Goal: Check status

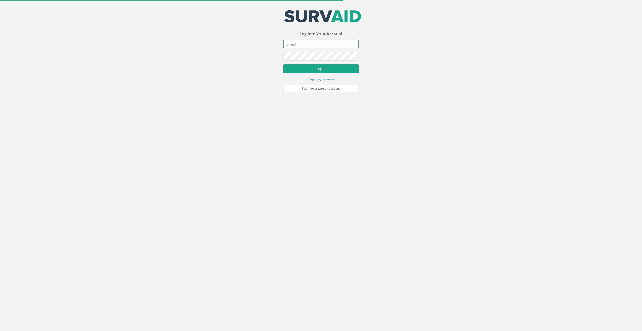
type input "[EMAIL_ADDRESS][DOMAIN_NAME]"
click at [315, 69] on button "Login" at bounding box center [321, 68] width 76 height 9
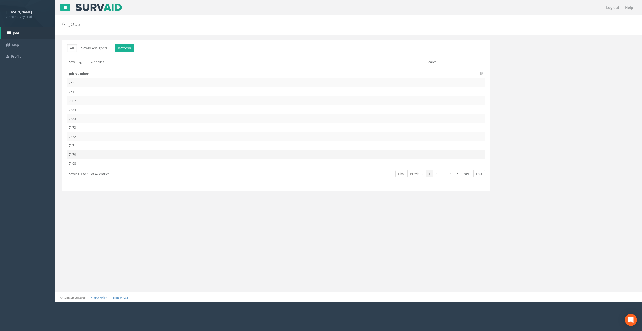
click at [73, 154] on td "7470" at bounding box center [276, 154] width 418 height 9
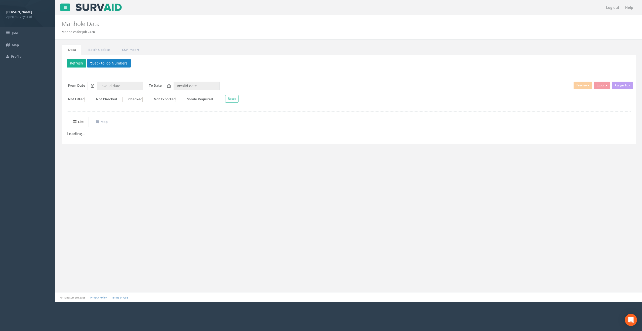
type input "[DATE]"
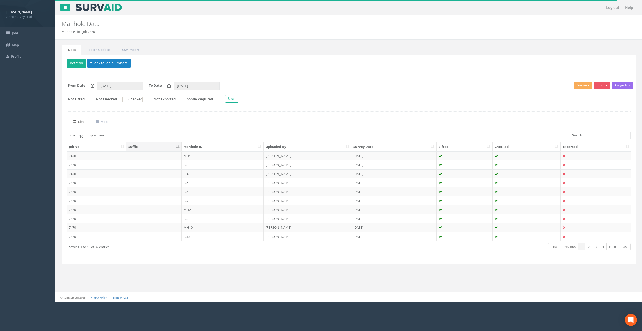
click at [90, 135] on select "10 25 50 100" at bounding box center [84, 136] width 19 height 8
select select "50"
click at [76, 132] on select "10 25 50 100" at bounding box center [84, 136] width 19 height 8
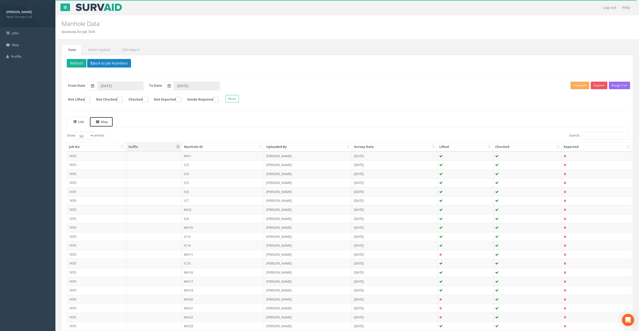
click at [104, 122] on uib-tab-heading "Map" at bounding box center [102, 121] width 12 height 5
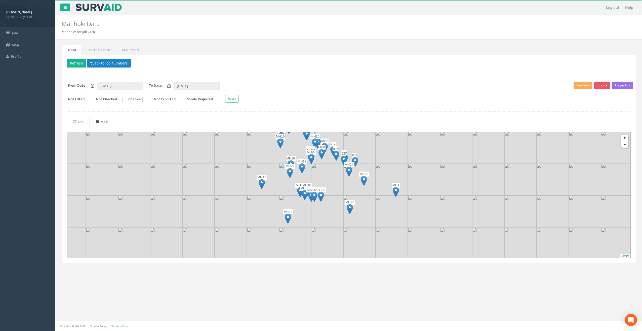
drag, startPoint x: 311, startPoint y: 205, endPoint x: 289, endPoint y: 188, distance: 27.1
click at [289, 188] on img at bounding box center [295, 179] width 32 height 32
drag, startPoint x: 333, startPoint y: 201, endPoint x: 336, endPoint y: 202, distance: 3.7
click at [336, 202] on img at bounding box center [329, 212] width 32 height 32
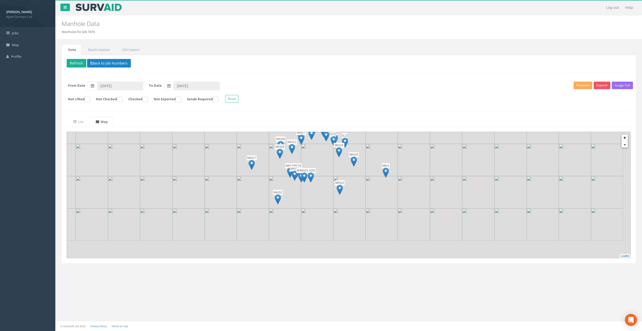
drag, startPoint x: 318, startPoint y: 183, endPoint x: 320, endPoint y: 188, distance: 5.3
click at [320, 188] on img at bounding box center [317, 192] width 32 height 32
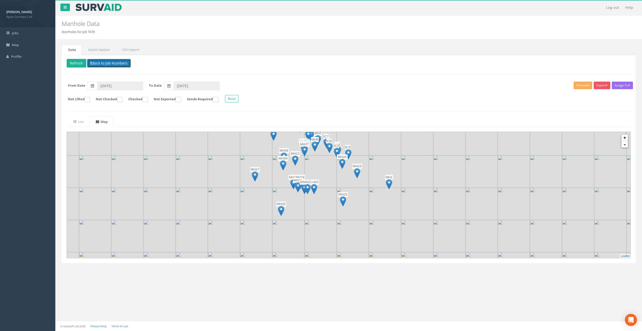
click at [101, 65] on button "Back to Job Numbers" at bounding box center [109, 63] width 44 height 9
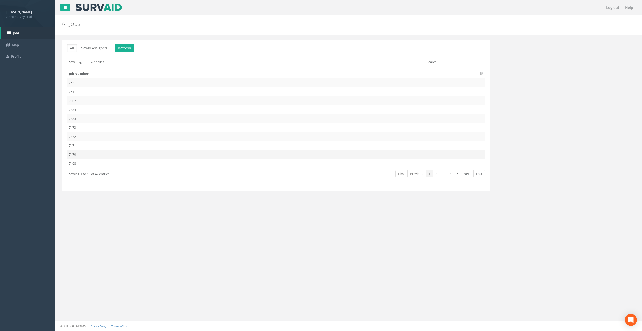
click at [77, 153] on td "7470" at bounding box center [276, 154] width 418 height 9
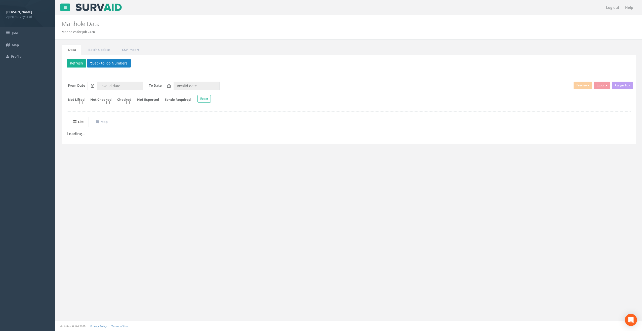
type input "[DATE]"
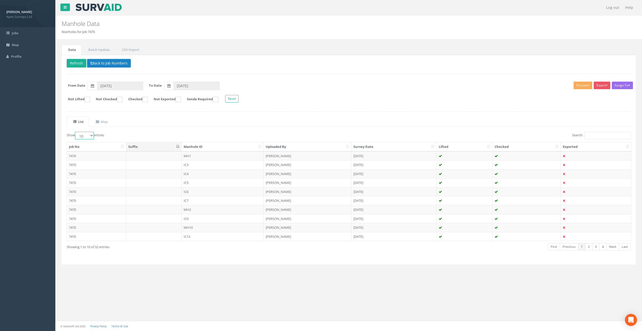
click at [92, 136] on select "10 25 50 100" at bounding box center [84, 136] width 19 height 8
select select "50"
click at [76, 132] on select "10 25 50 100" at bounding box center [84, 136] width 19 height 8
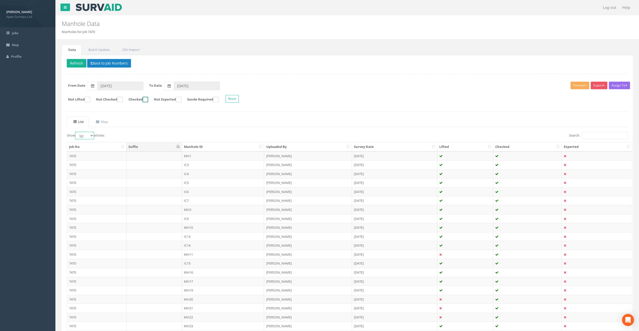
click at [148, 100] on ins at bounding box center [145, 100] width 6 height 6
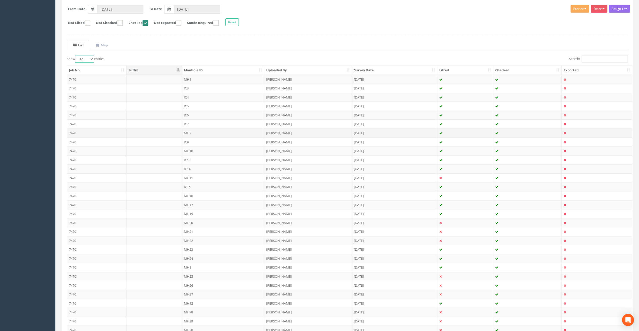
scroll to position [17, 0]
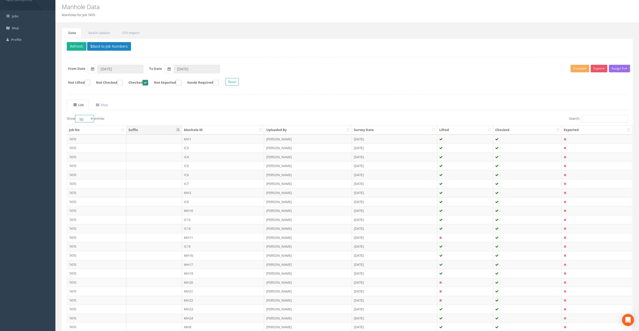
click at [148, 81] on ins at bounding box center [145, 83] width 6 height 6
checkbox input "false"
click at [123, 81] on ins at bounding box center [120, 83] width 6 height 6
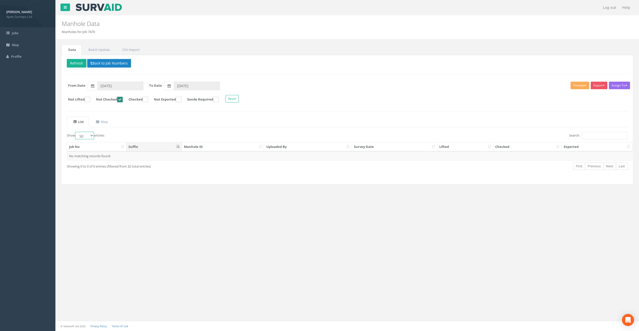
scroll to position [0, 0]
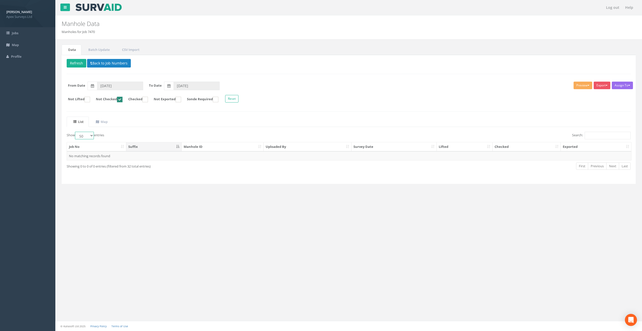
click at [123, 98] on ins at bounding box center [120, 100] width 6 height 6
checkbox input "false"
